Goal: Transaction & Acquisition: Purchase product/service

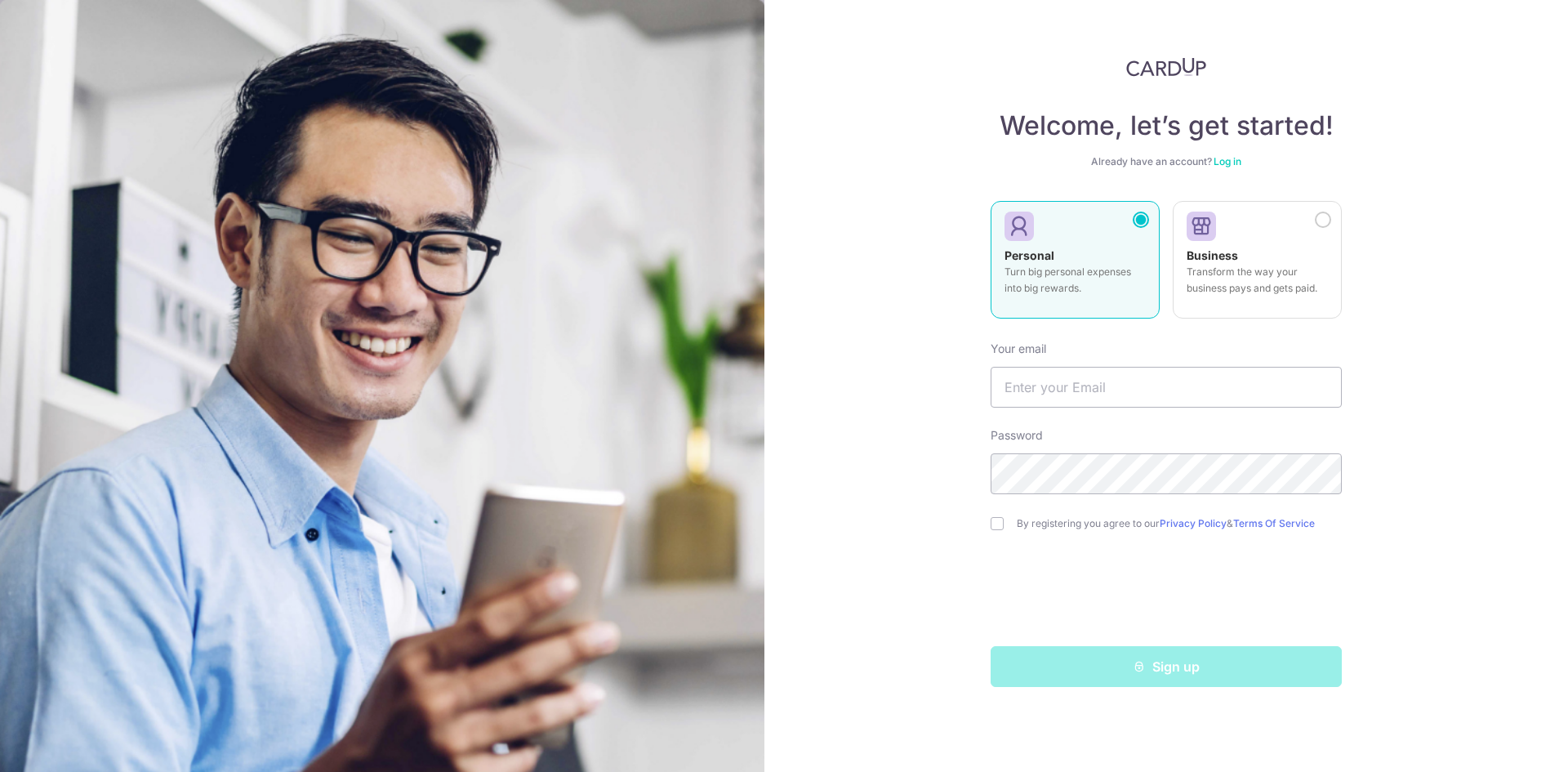
click at [1069, 300] on div "Personal Turn big personal expenses into big rewards." at bounding box center [1075, 276] width 141 height 57
click at [1112, 398] on input "text" at bounding box center [1167, 387] width 351 height 40
type input "alvintyh95@gmail.com"
click at [1061, 525] on label "By registering you agree to our Privacy Policy & Terms Of Service" at bounding box center [1180, 523] width 325 height 13
click at [998, 520] on input "checkbox" at bounding box center [997, 523] width 13 height 13
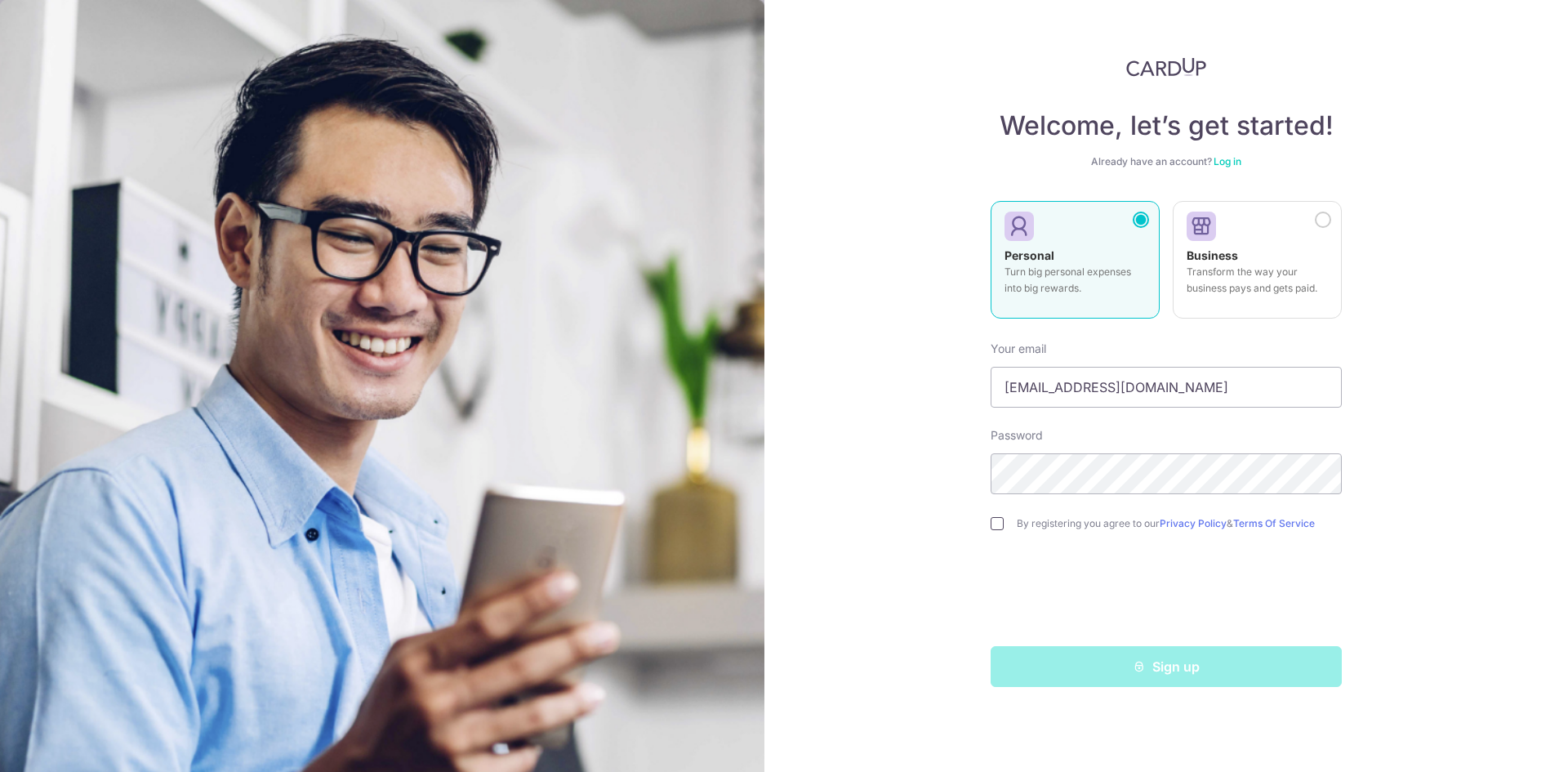
checkbox input "true"
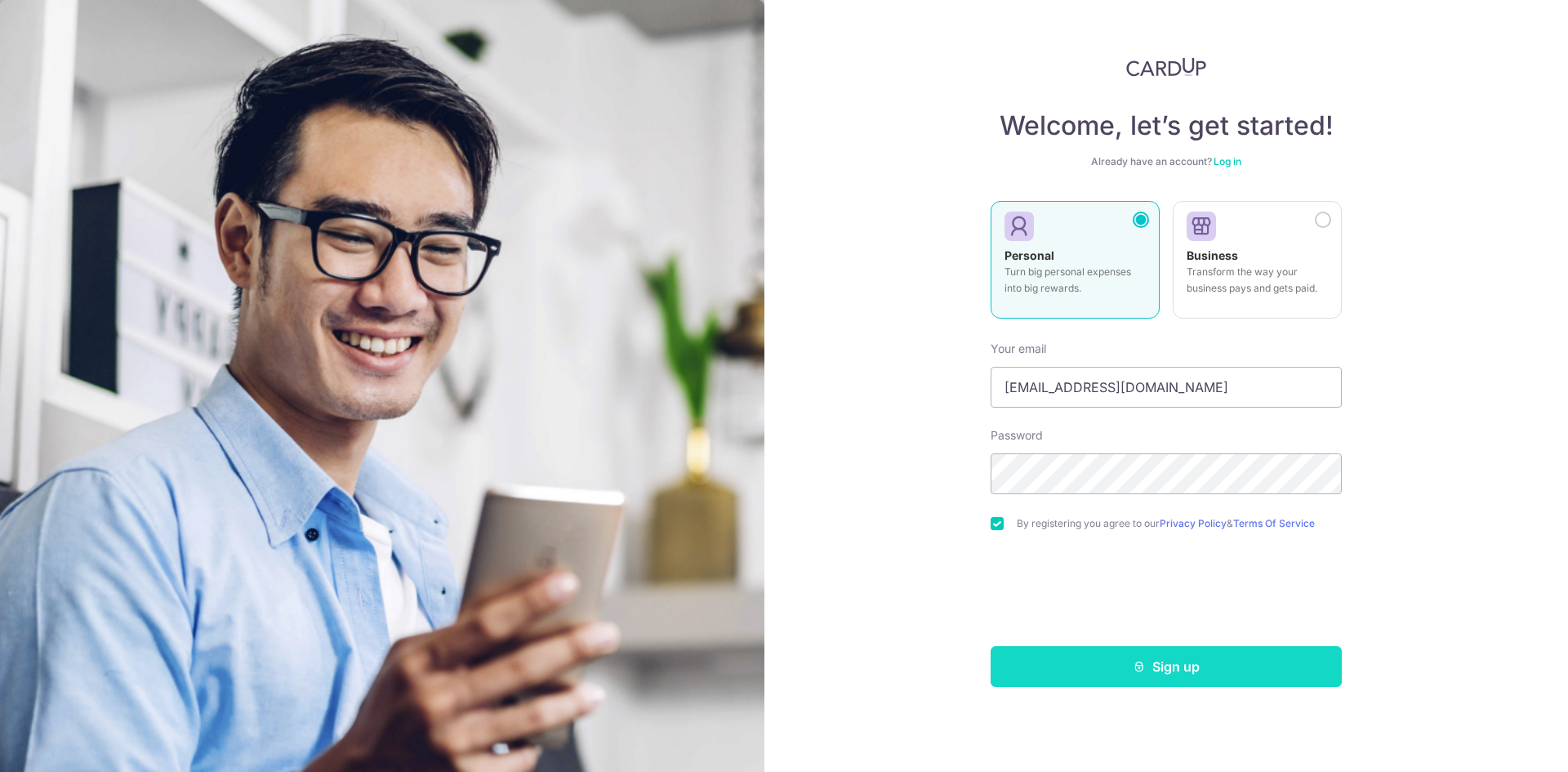
click at [1105, 670] on button "Sign up" at bounding box center [1167, 666] width 351 height 40
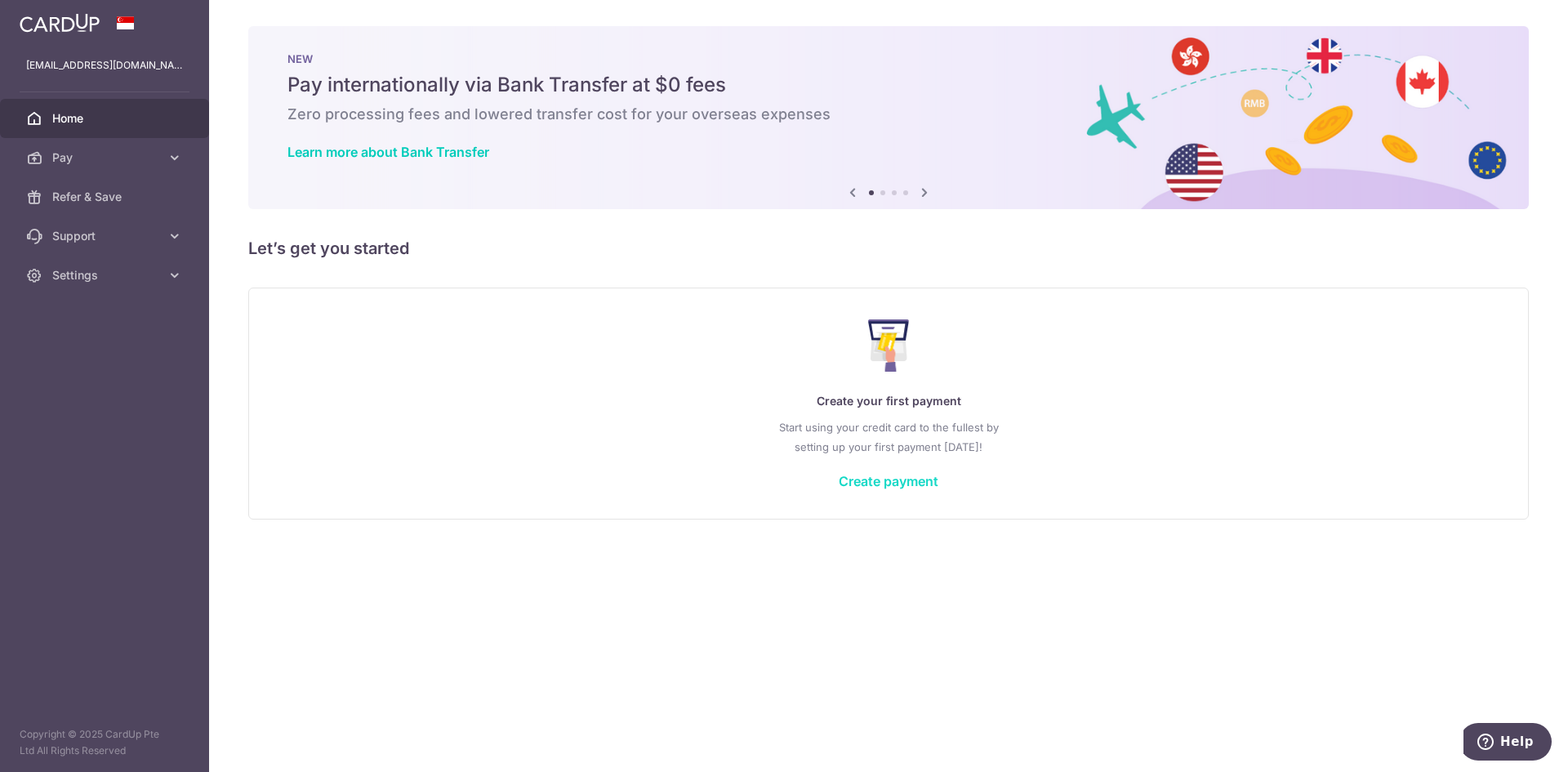
click at [908, 485] on link "Create payment" at bounding box center [889, 481] width 100 height 16
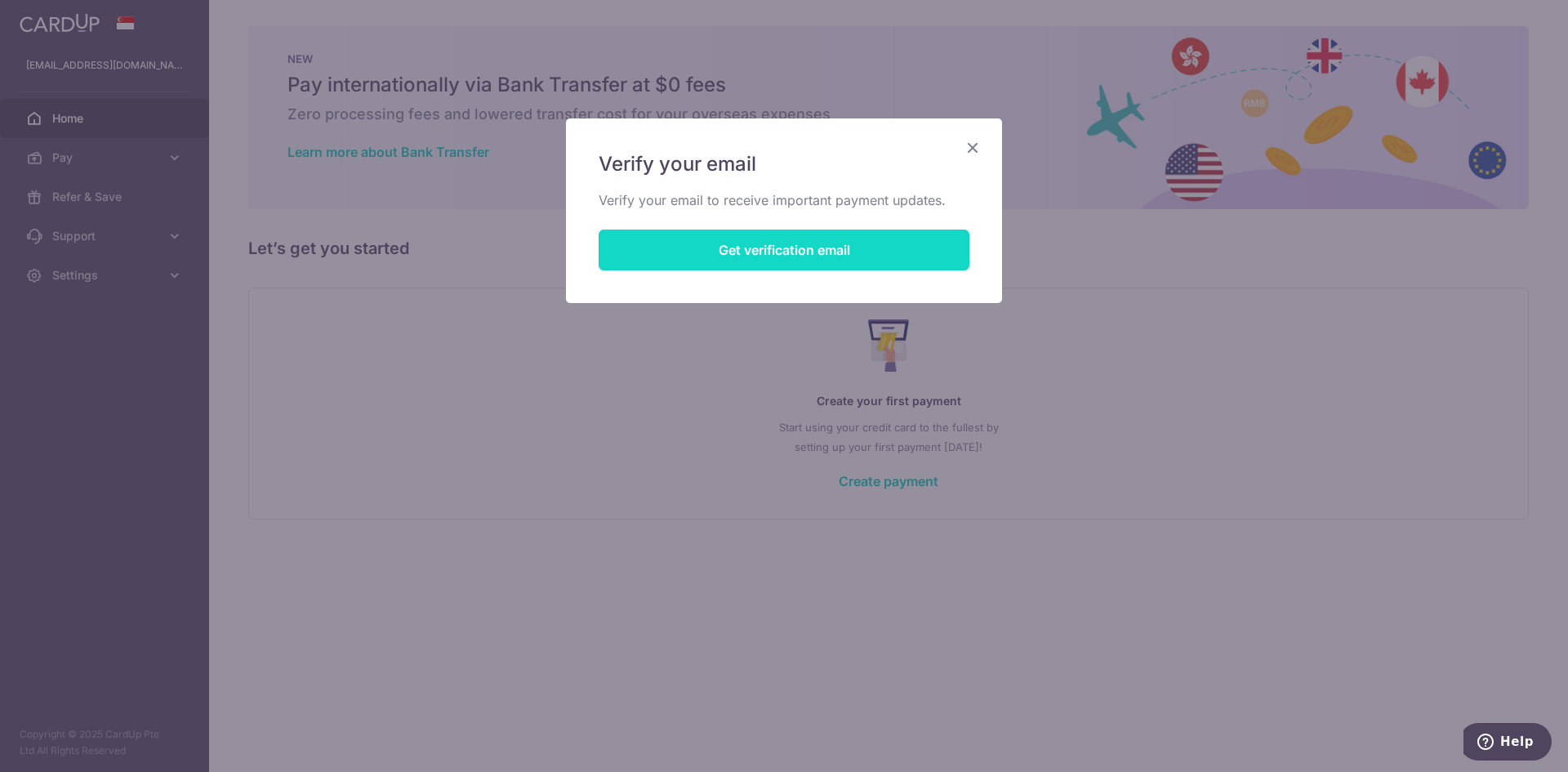
click at [839, 254] on button "Get verification email" at bounding box center [784, 250] width 371 height 40
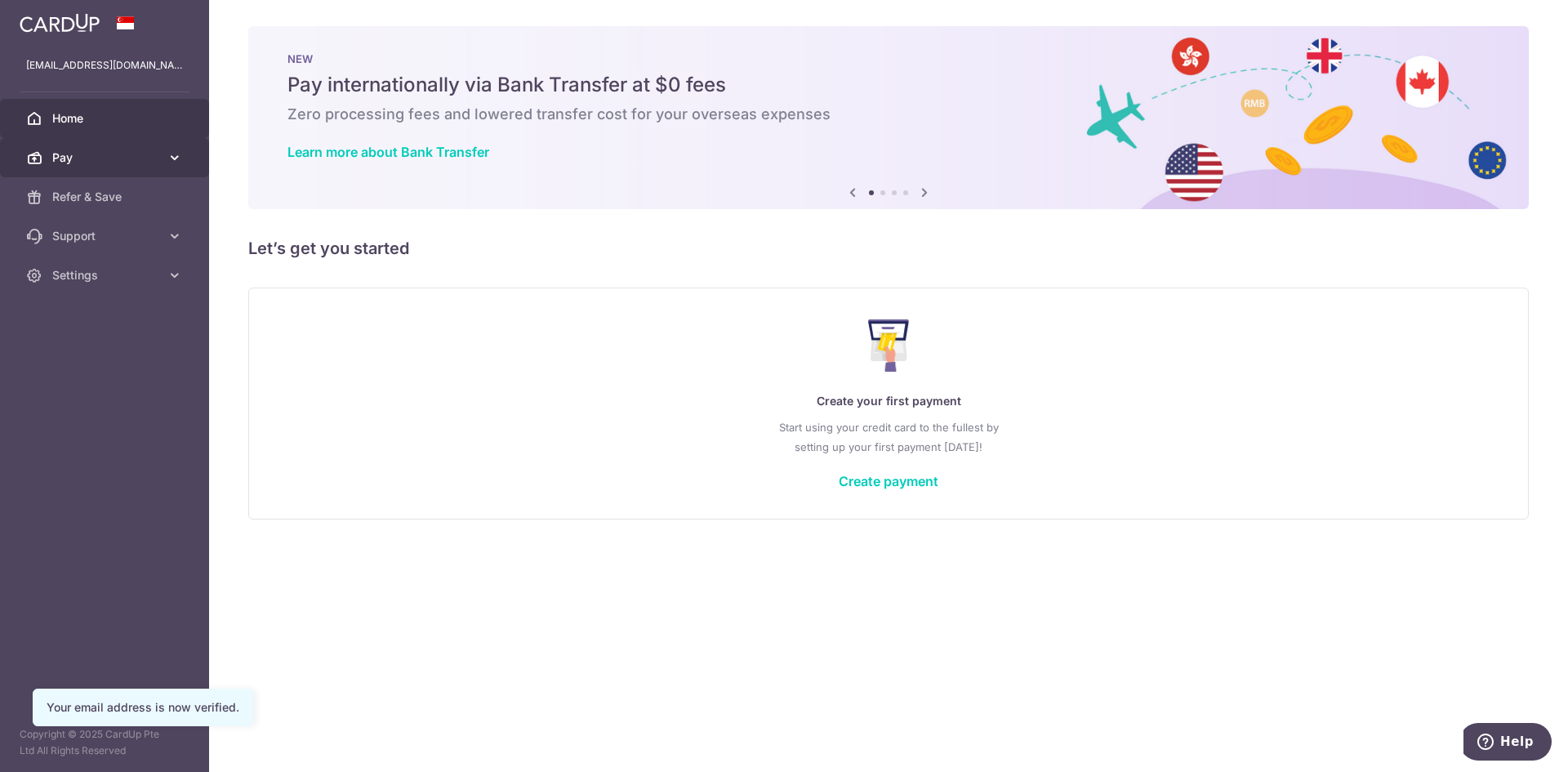
click at [179, 160] on icon at bounding box center [175, 158] width 16 height 16
click at [886, 488] on link "Create payment" at bounding box center [889, 481] width 100 height 16
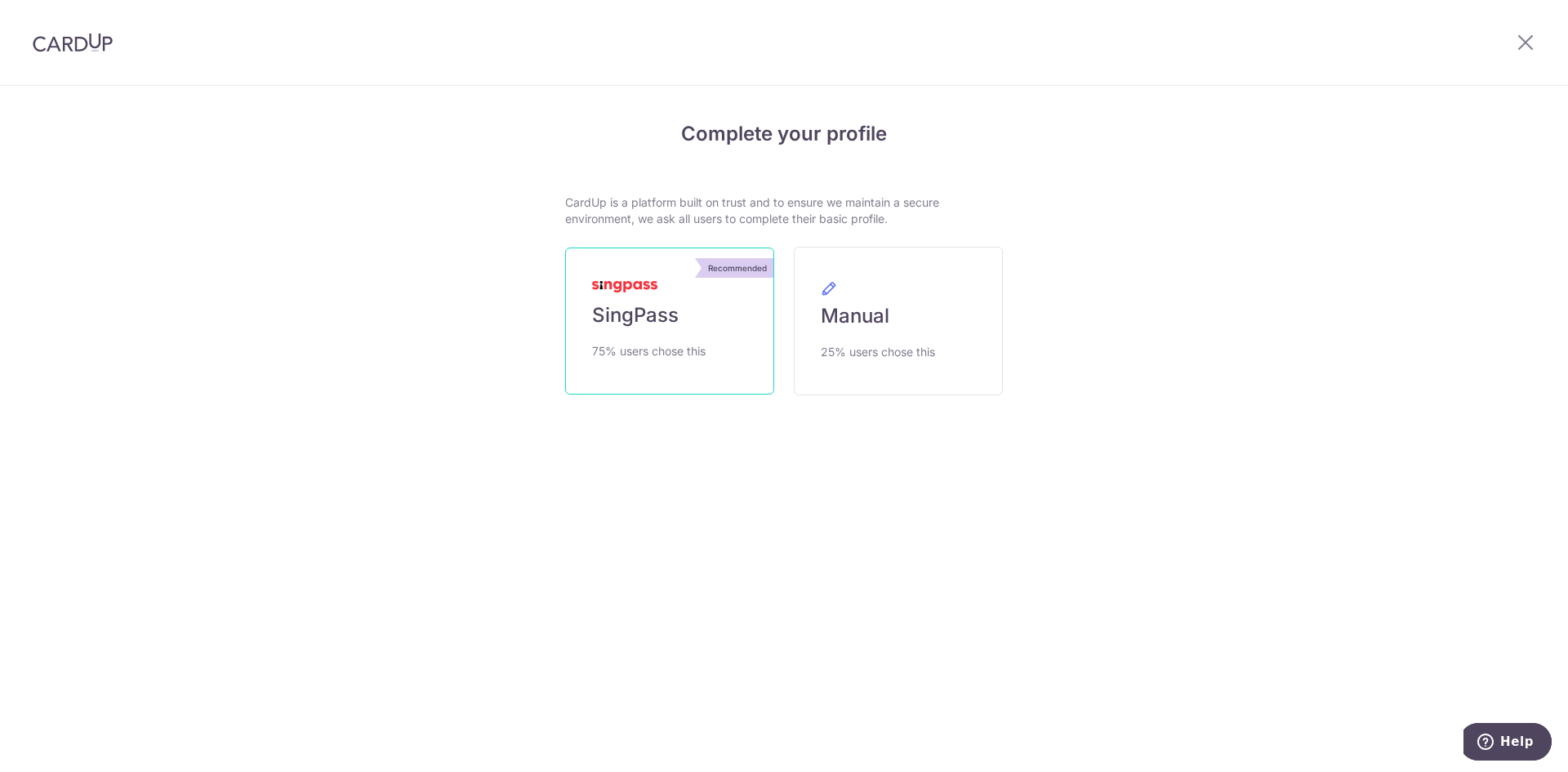
click at [716, 365] on link "Recommended SingPass 75% users chose this" at bounding box center [669, 321] width 209 height 147
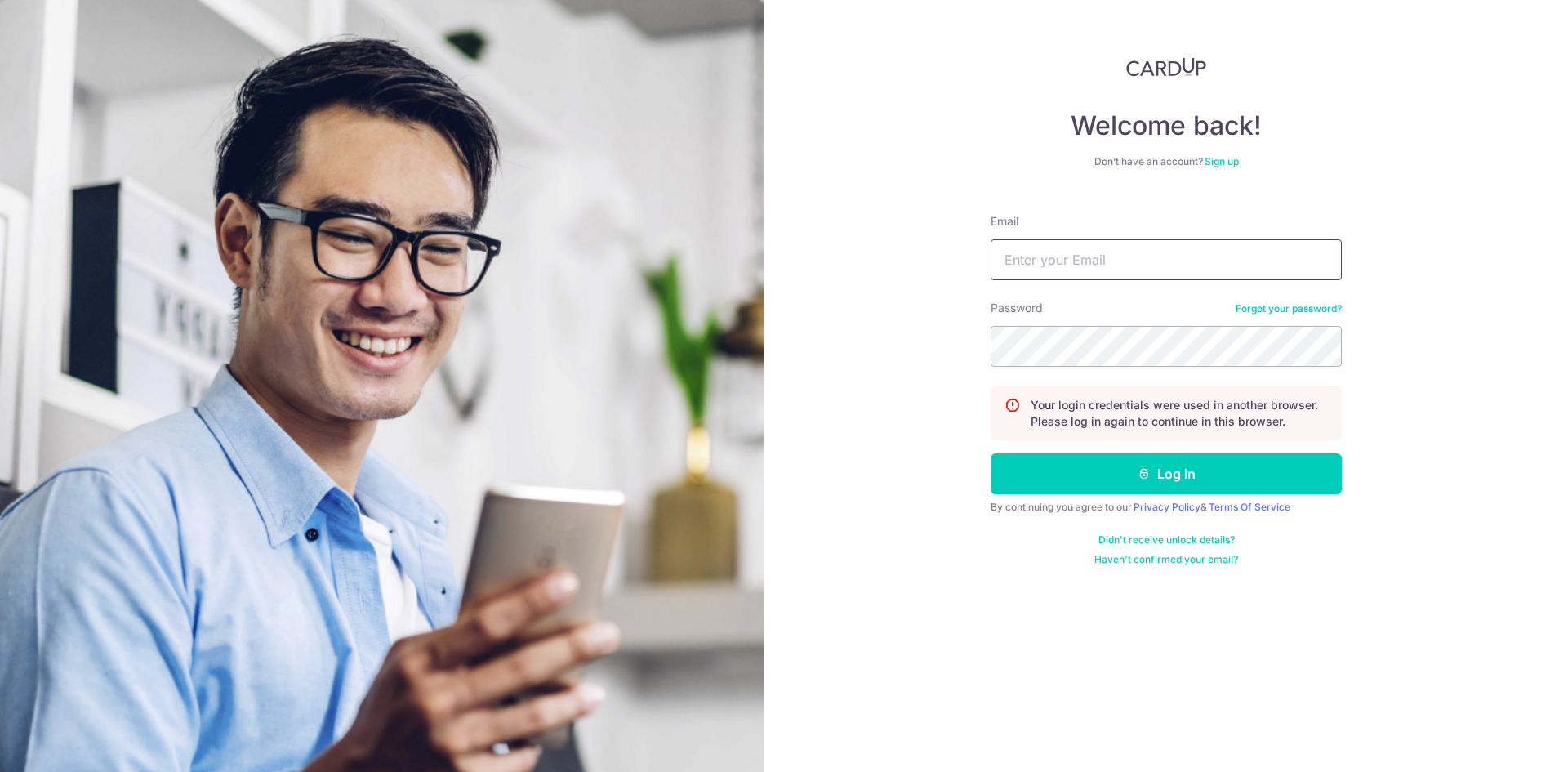
click at [1088, 270] on input "Email" at bounding box center [1167, 259] width 351 height 40
type input "[EMAIL_ADDRESS][DOMAIN_NAME]"
click at [991, 453] on button "Log in" at bounding box center [1167, 473] width 351 height 40
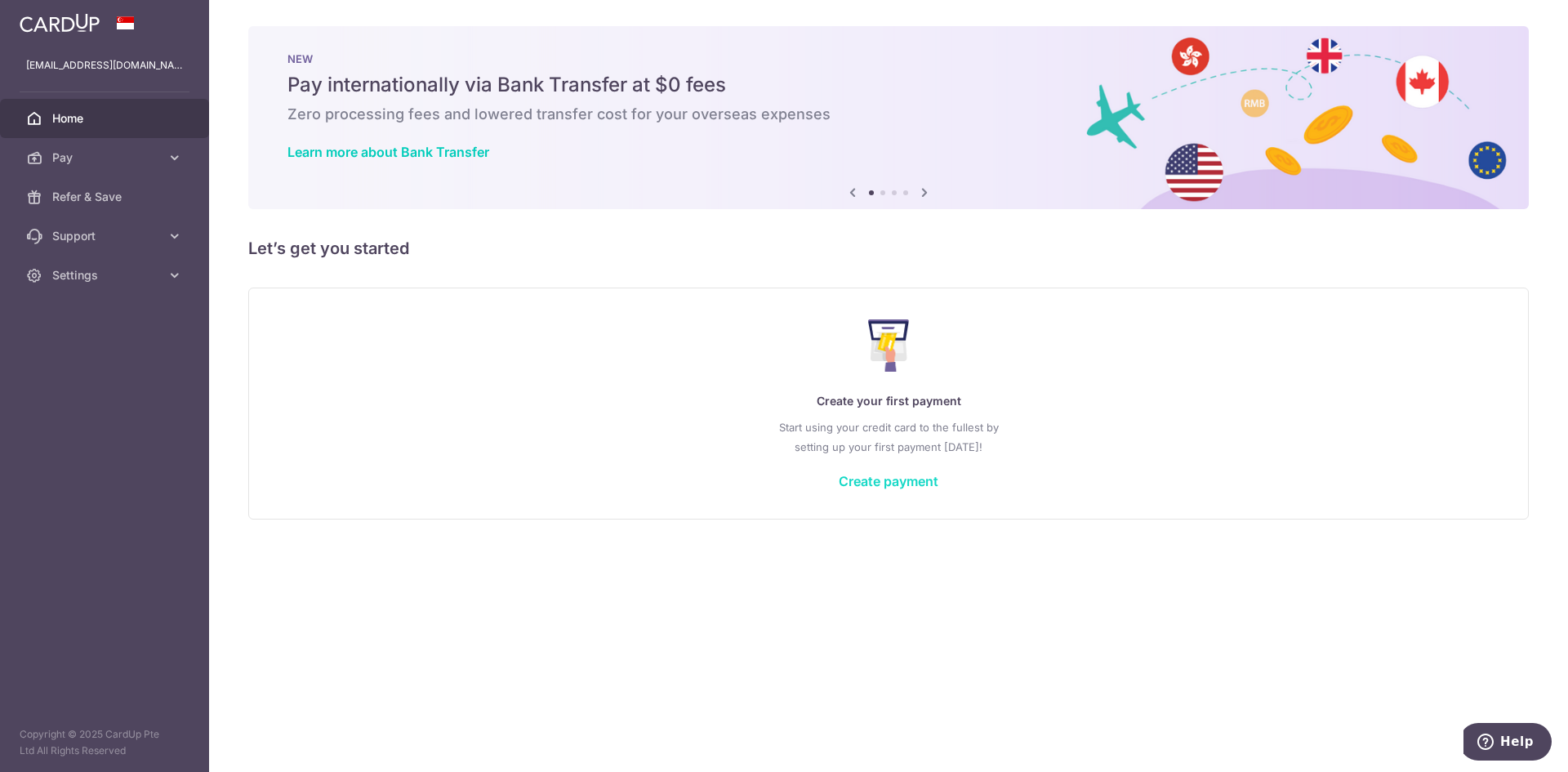
click at [911, 483] on link "Create payment" at bounding box center [889, 481] width 100 height 16
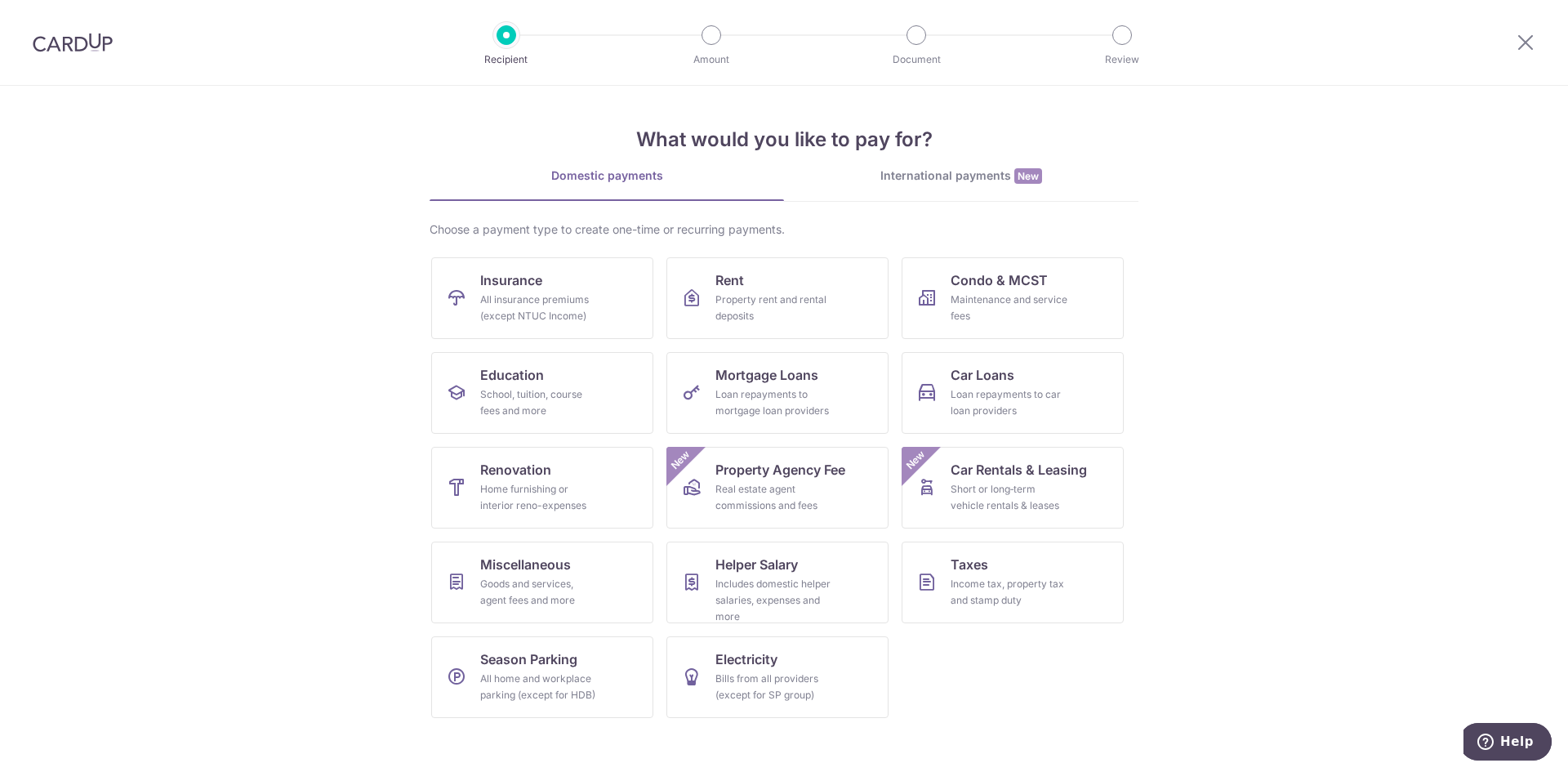
click at [909, 170] on div "International payments New" at bounding box center [962, 176] width 355 height 17
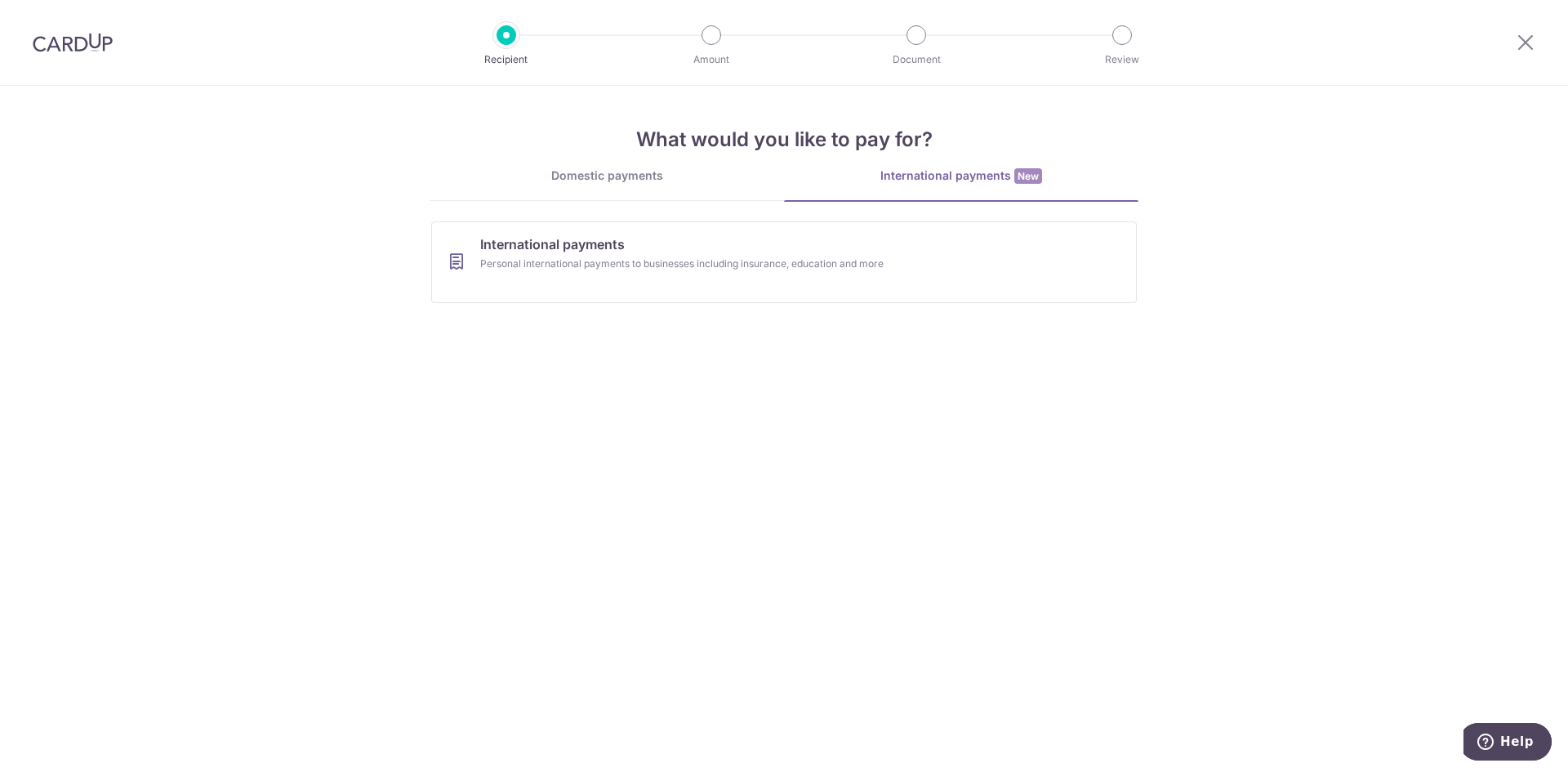
click at [672, 173] on div "Domestic payments" at bounding box center [607, 175] width 355 height 16
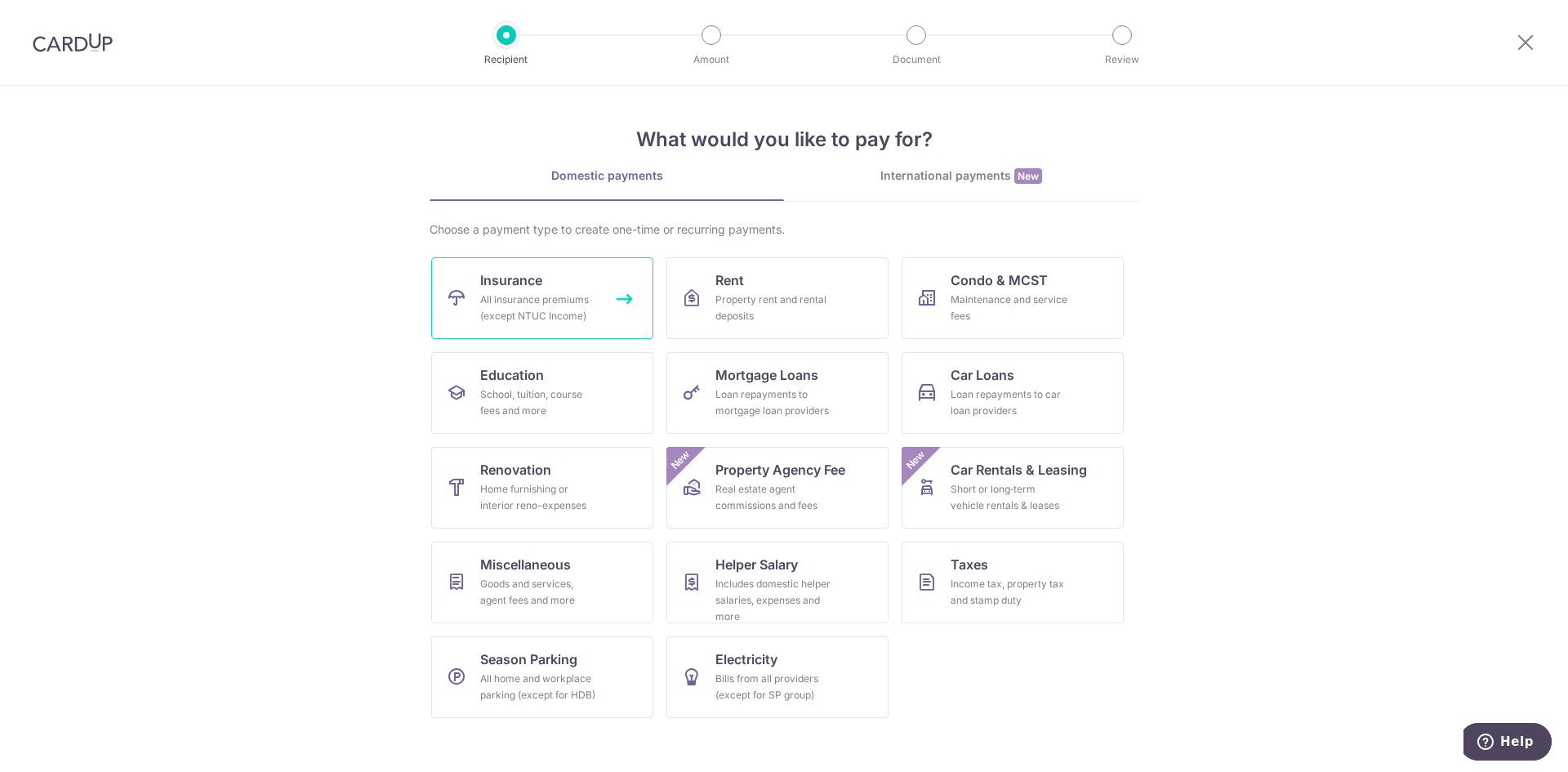
click at [579, 301] on div "All insurance premiums (except NTUC Income)" at bounding box center [539, 308] width 118 height 33
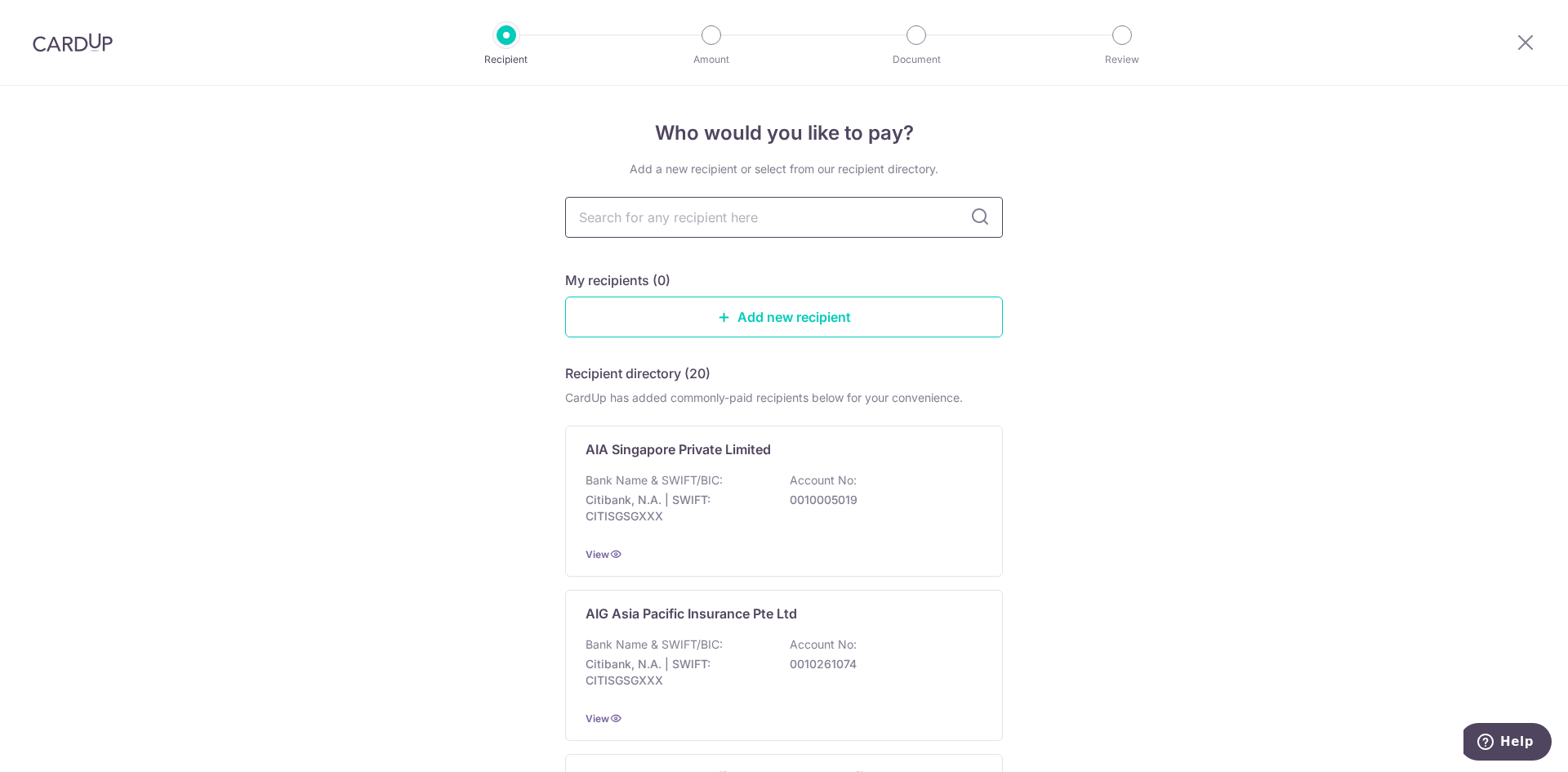
click at [655, 223] on input "text" at bounding box center [784, 217] width 437 height 40
type input "aia"
click at [710, 497] on p "Citibank, N.A. | SWIFT: CITISGSGXXX" at bounding box center [677, 508] width 183 height 33
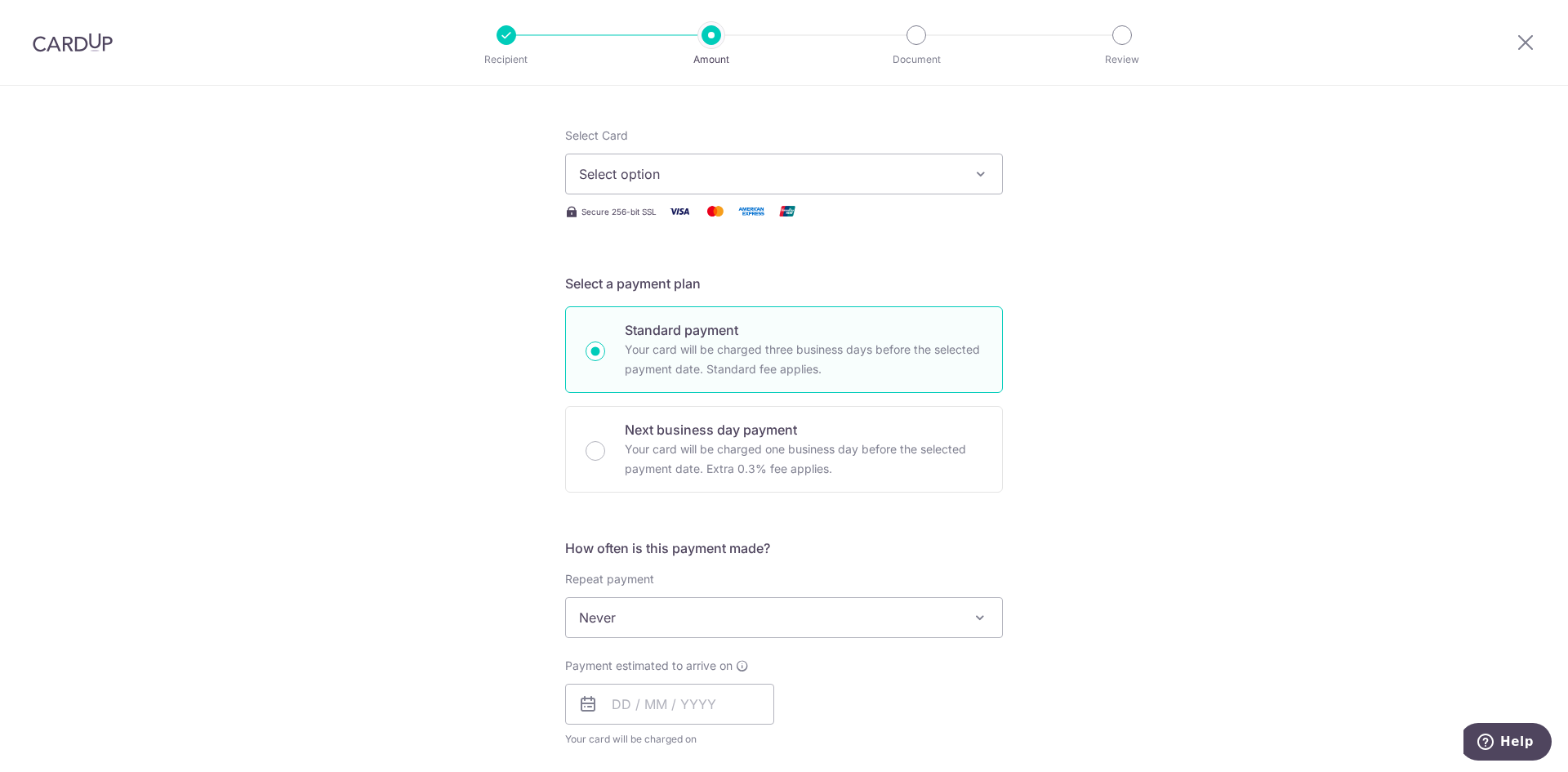
scroll to position [246, 0]
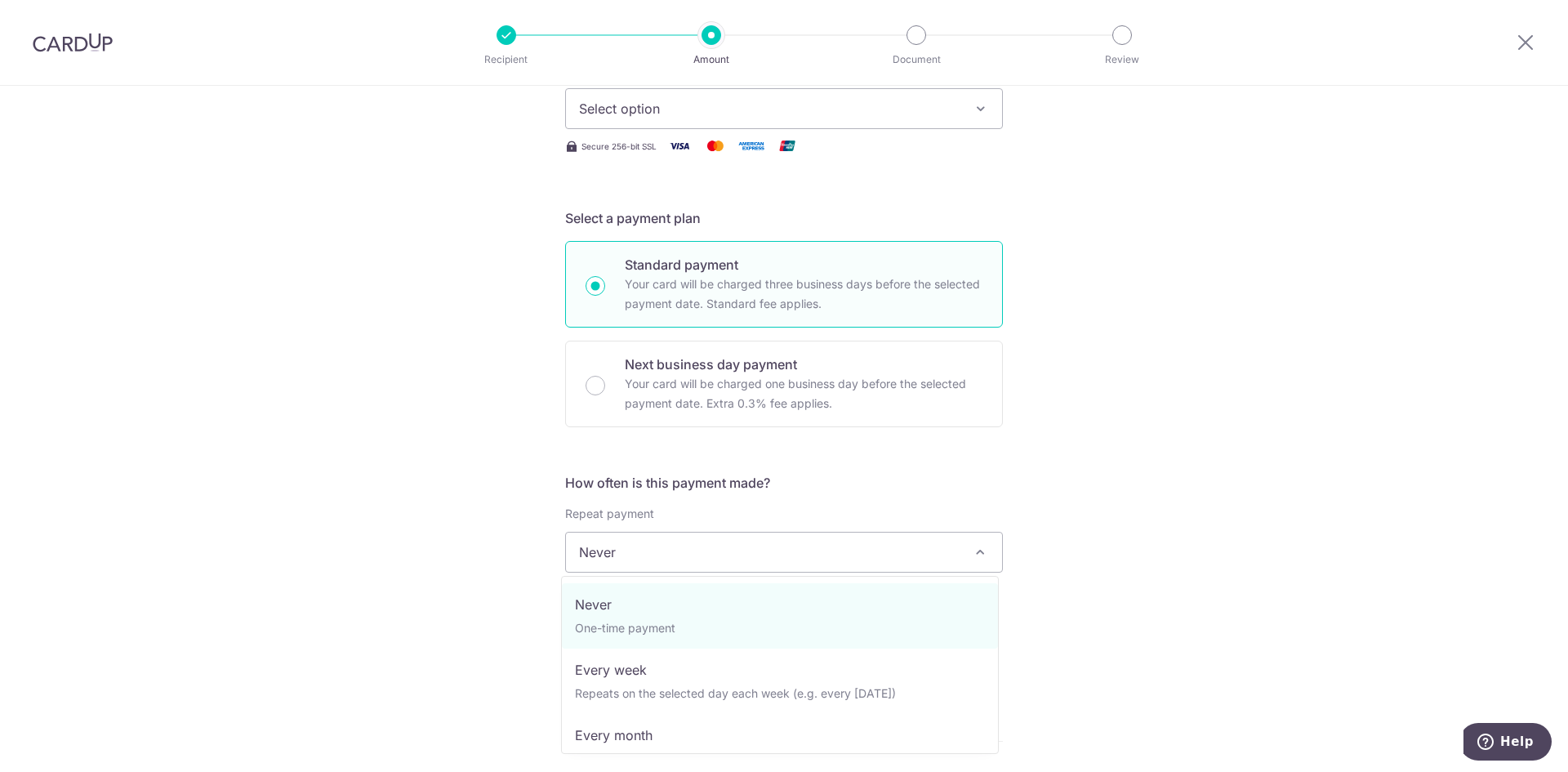
click at [623, 558] on span "Never" at bounding box center [784, 552] width 437 height 40
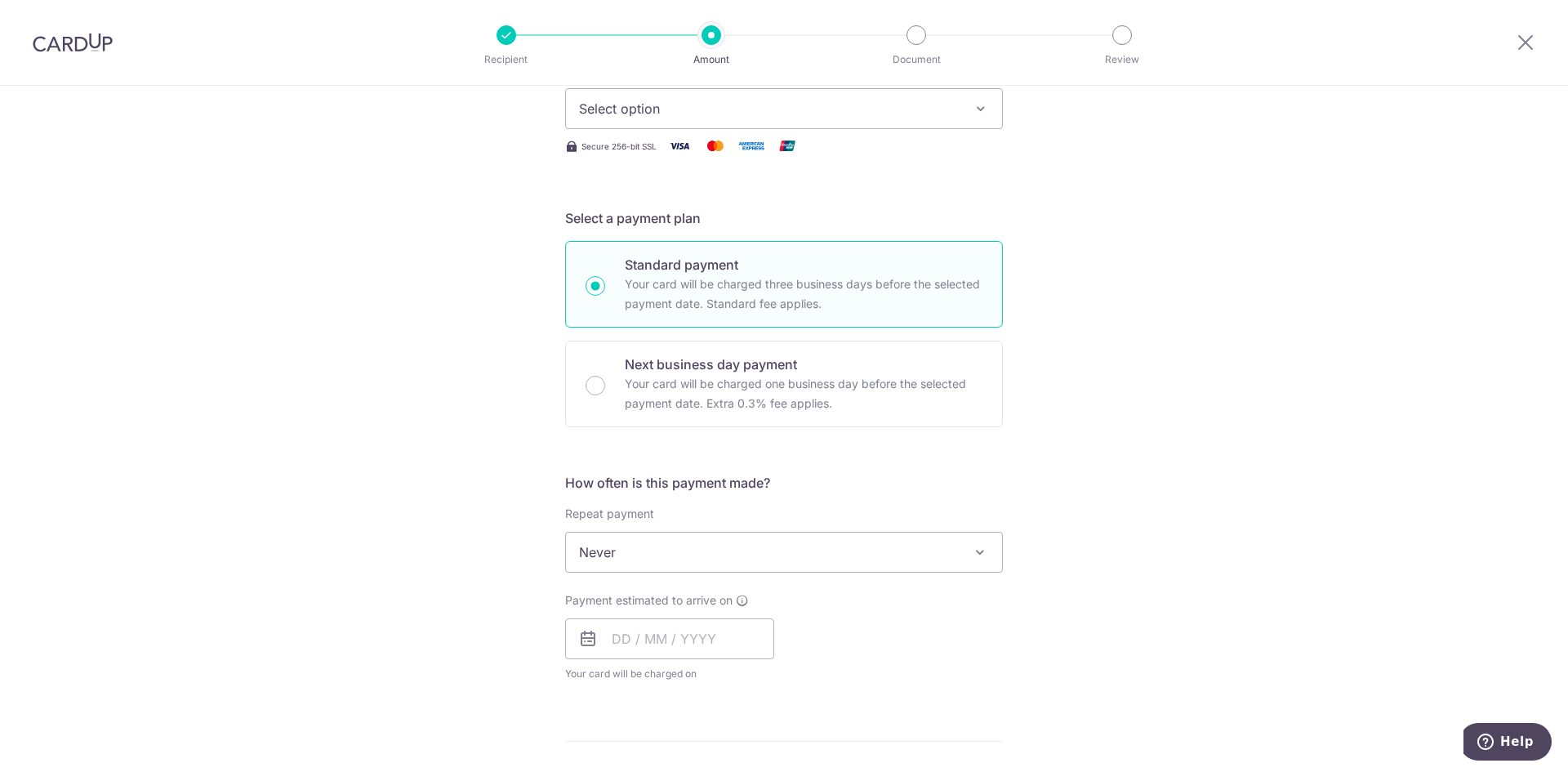
click at [623, 557] on span "Never" at bounding box center [784, 552] width 437 height 40
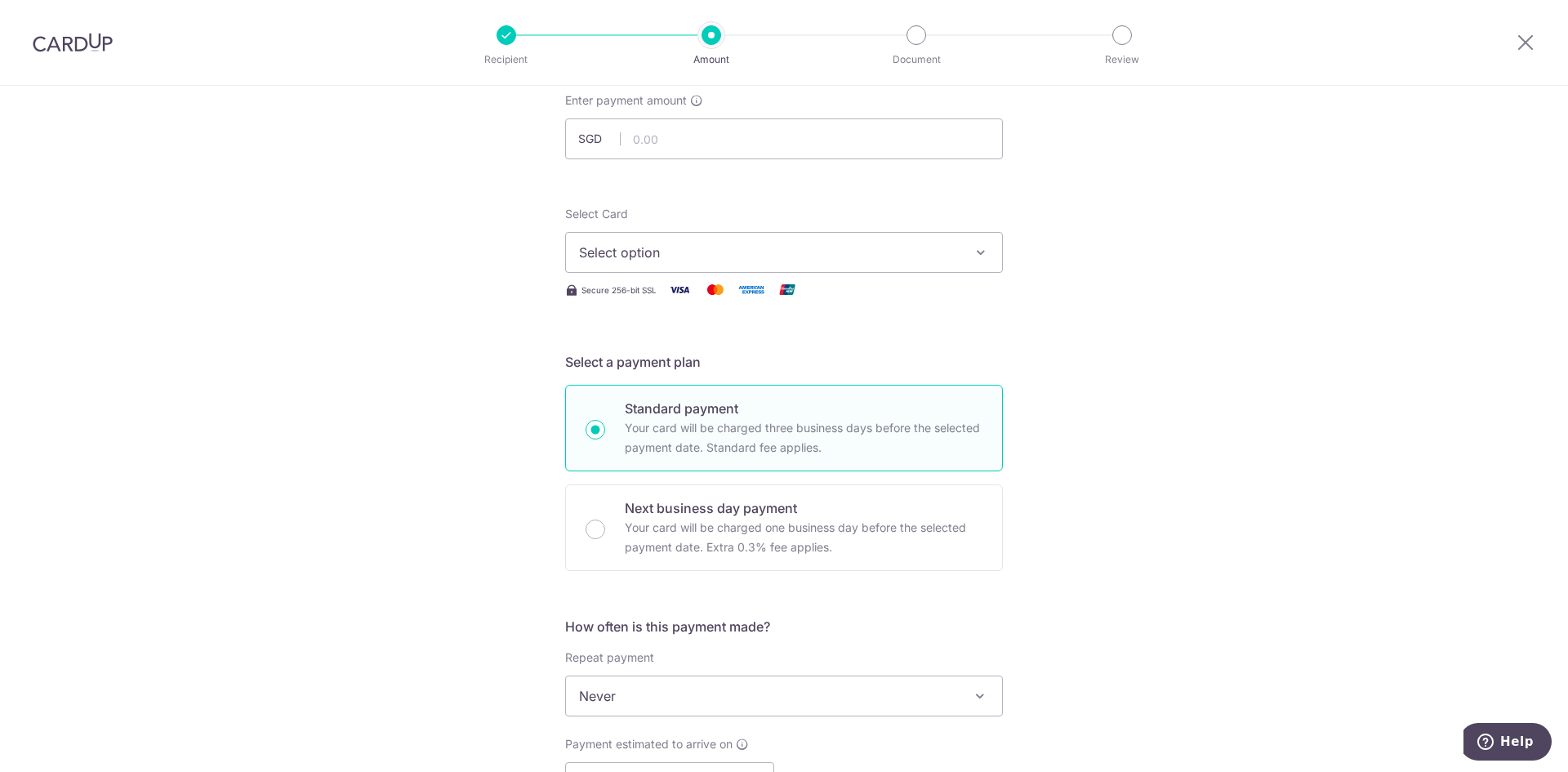
scroll to position [0, 0]
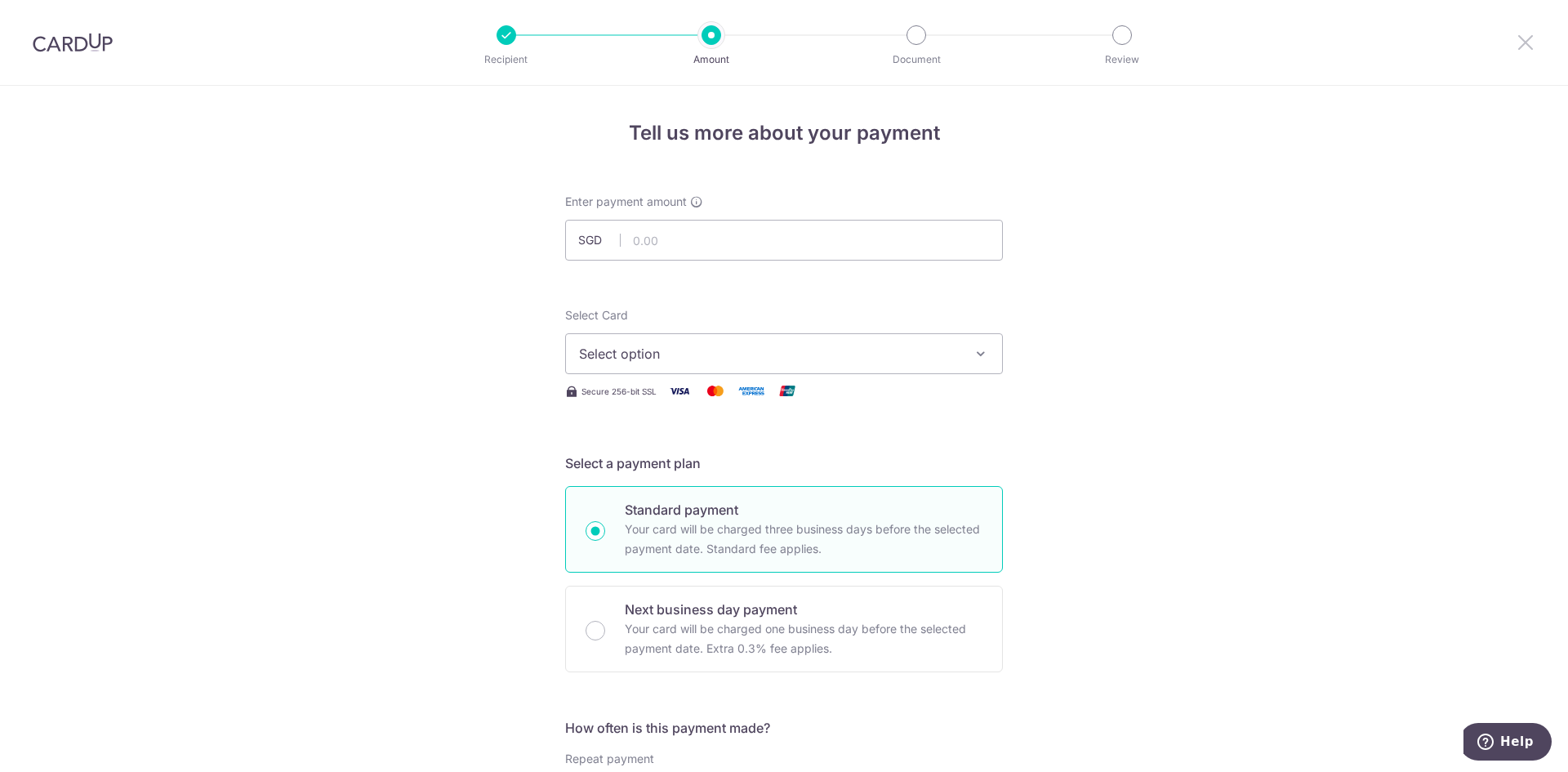
click at [1531, 44] on icon at bounding box center [1526, 42] width 20 height 21
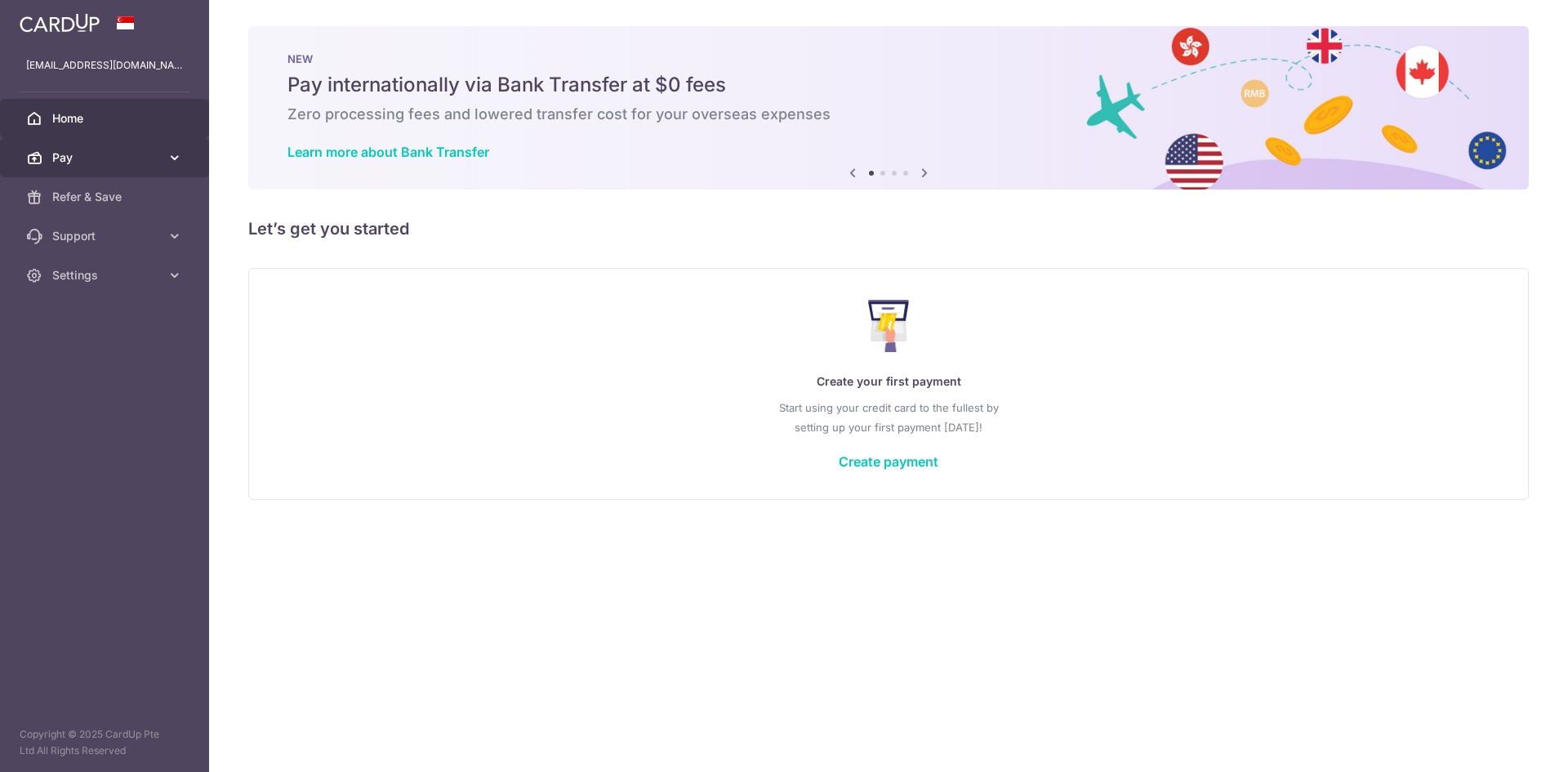
click at [177, 158] on icon at bounding box center [175, 158] width 16 height 16
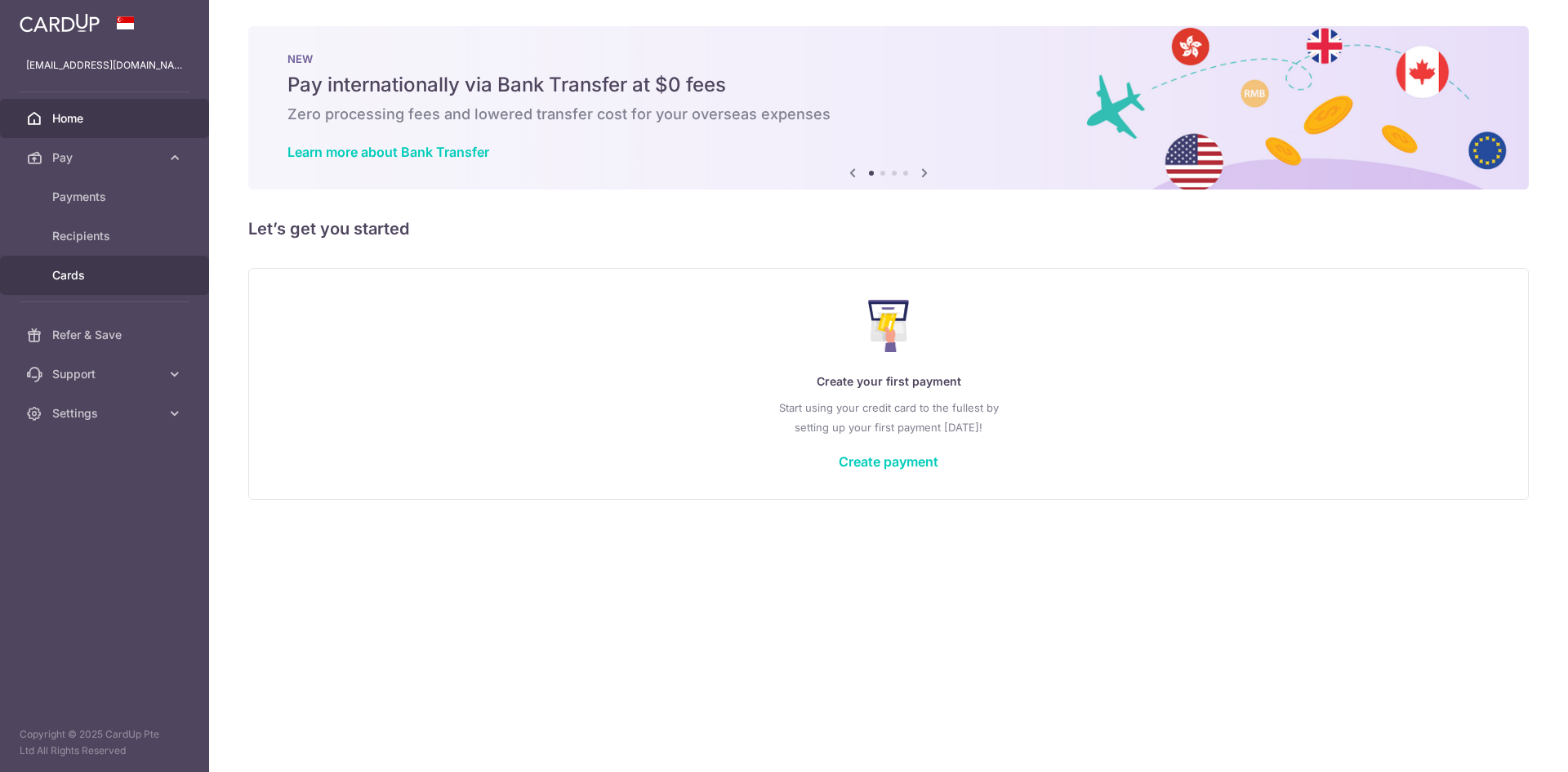
click at [121, 271] on span "Cards" at bounding box center [106, 275] width 108 height 16
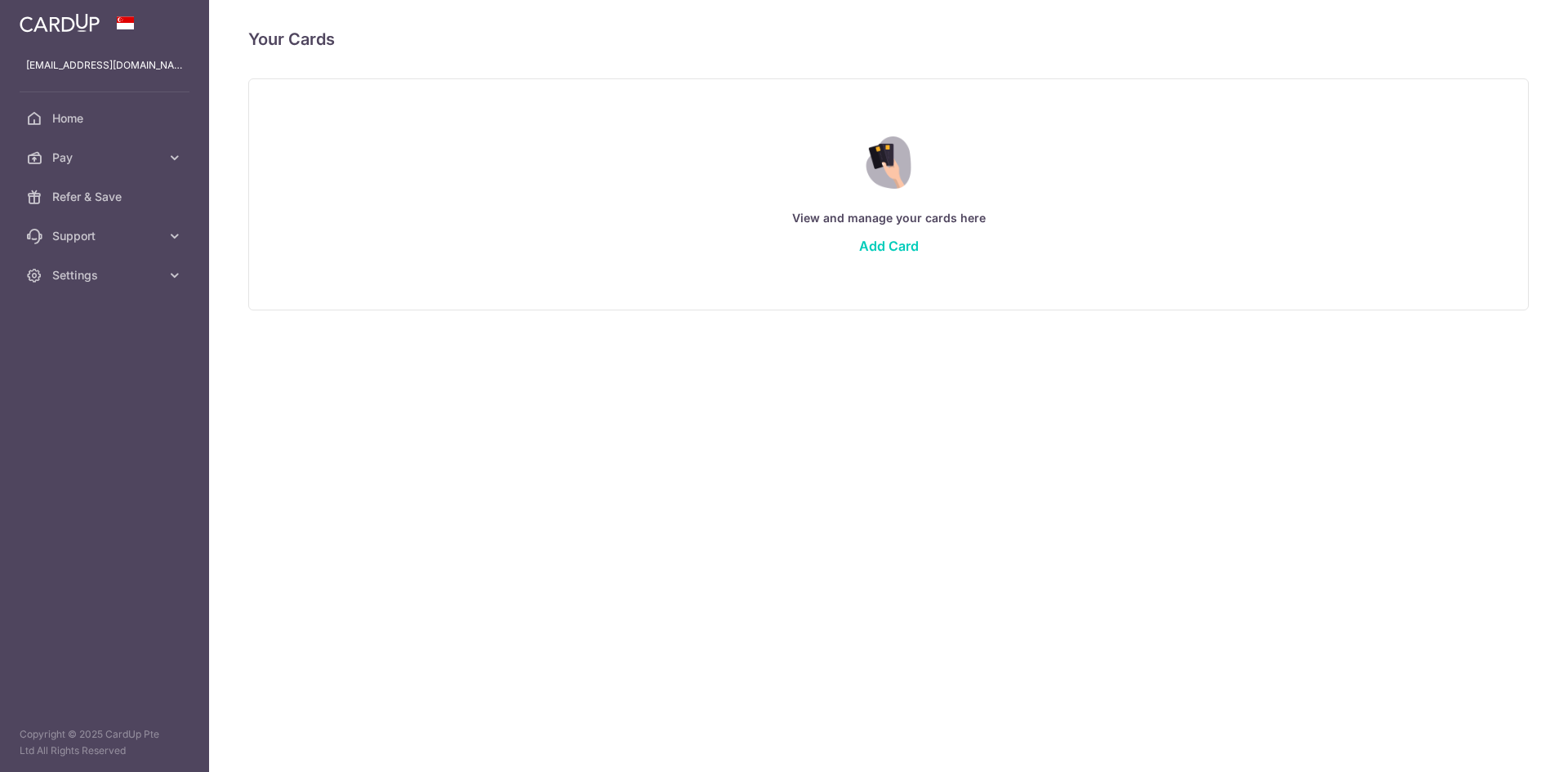
click at [81, 21] on img at bounding box center [59, 22] width 80 height 20
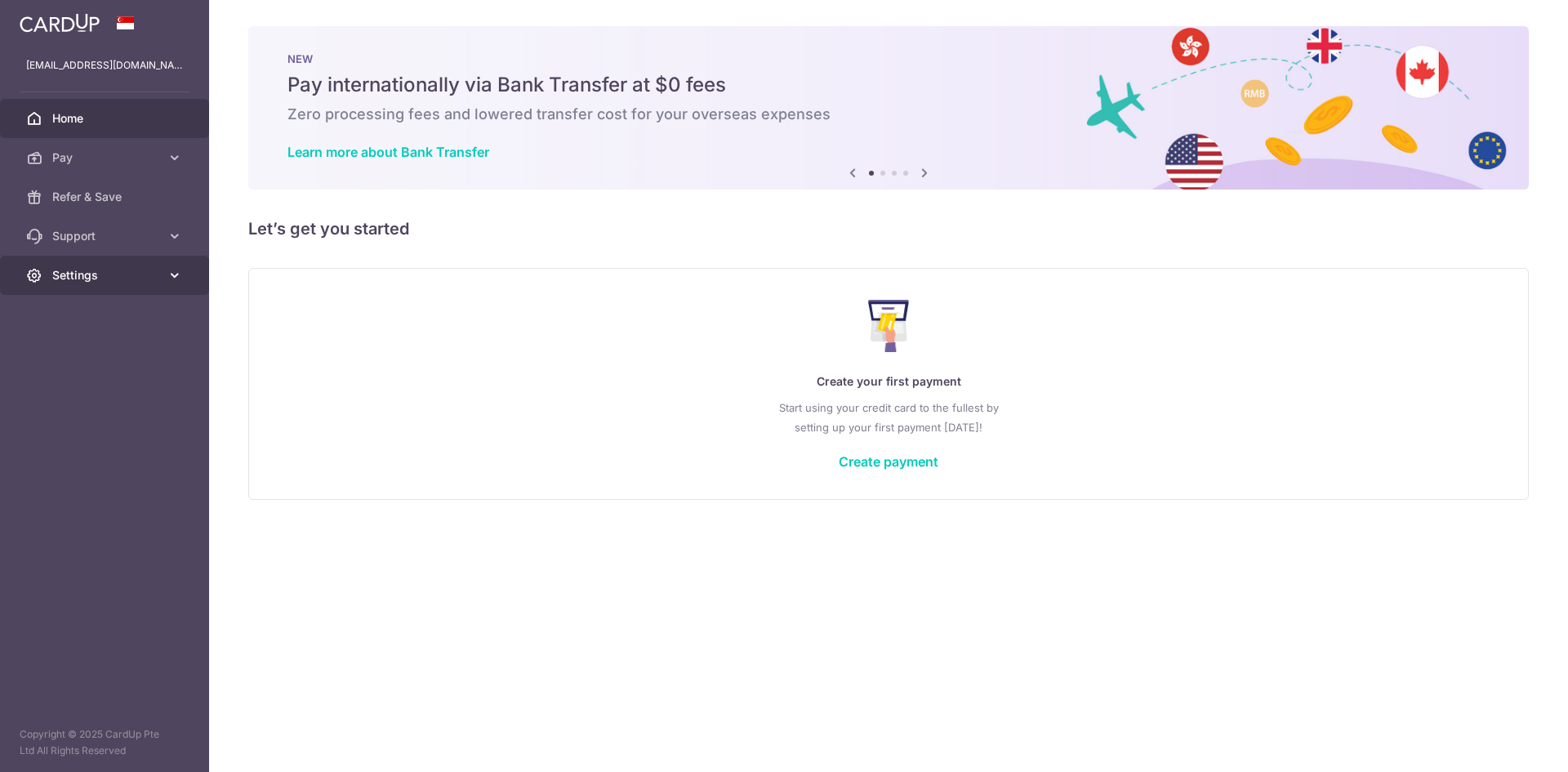
click at [113, 265] on link "Settings" at bounding box center [104, 276] width 209 height 40
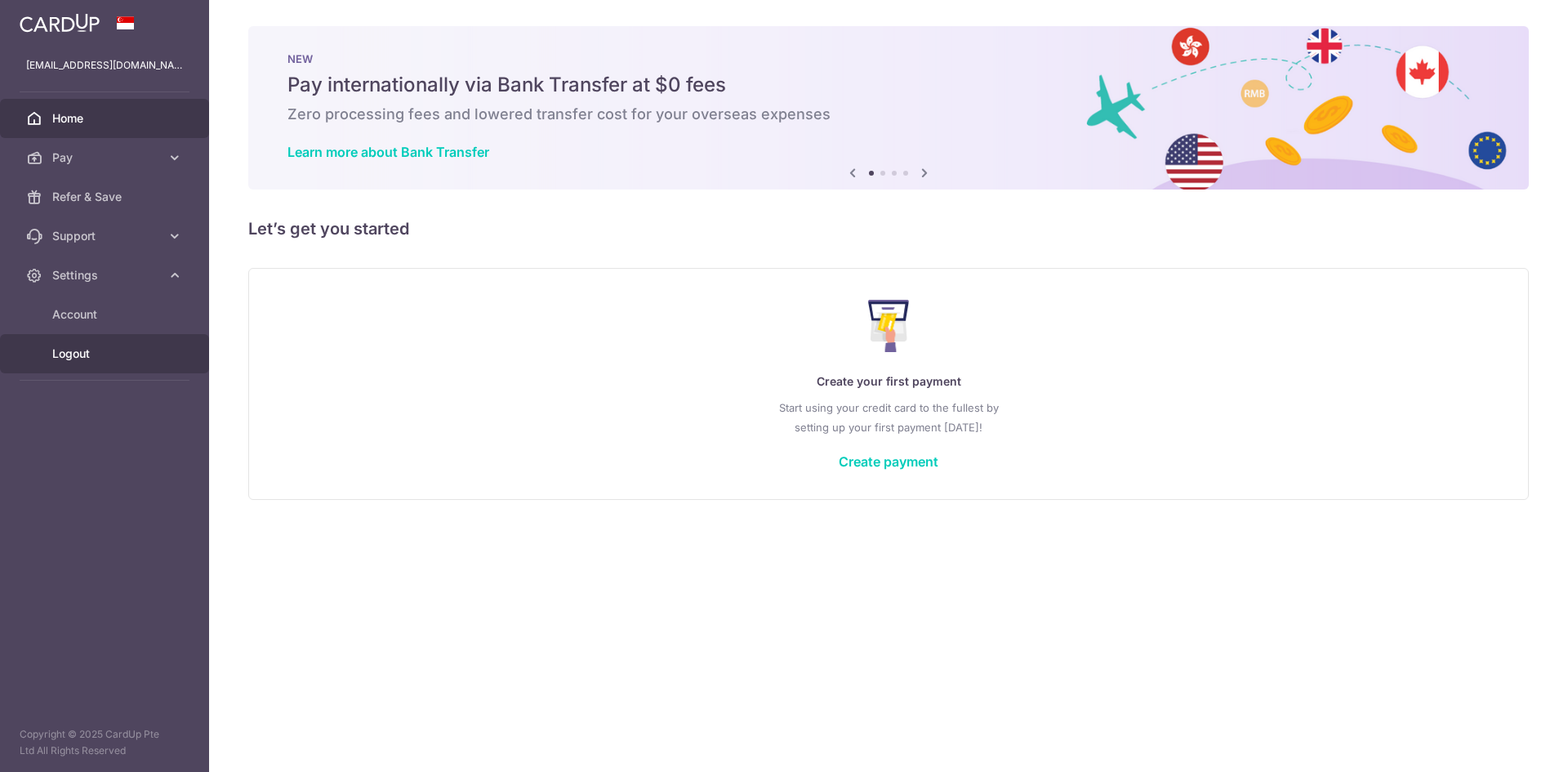
click at [86, 356] on span "Logout" at bounding box center [106, 353] width 108 height 16
